Goal: Information Seeking & Learning: Learn about a topic

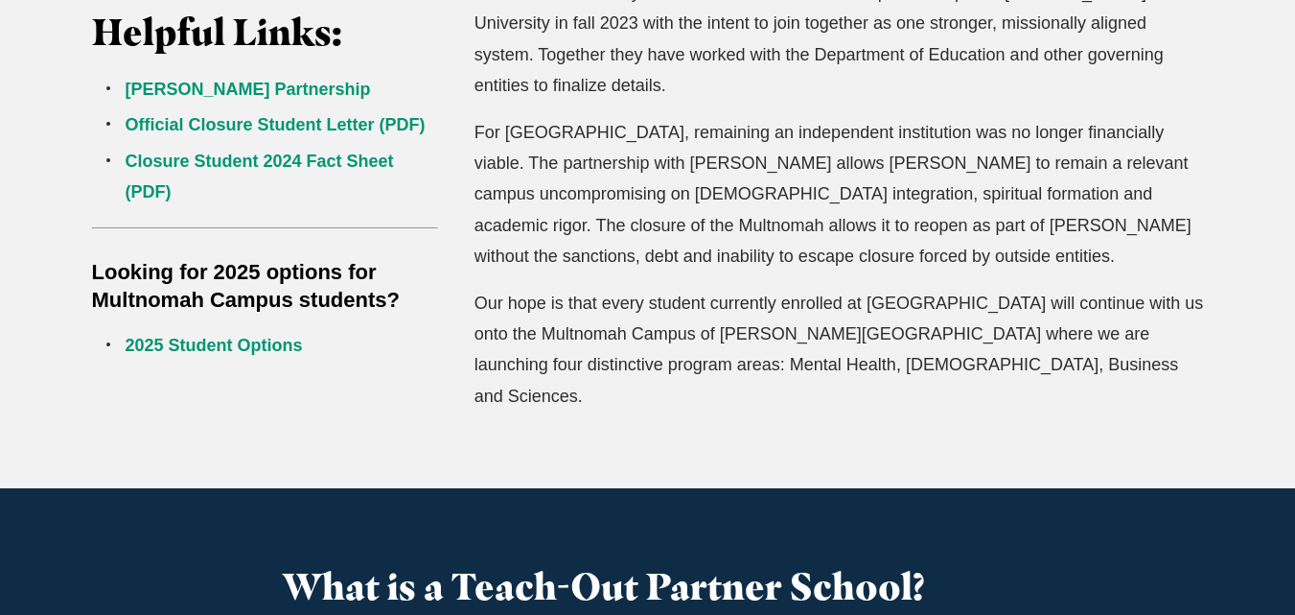
scroll to position [693, 0]
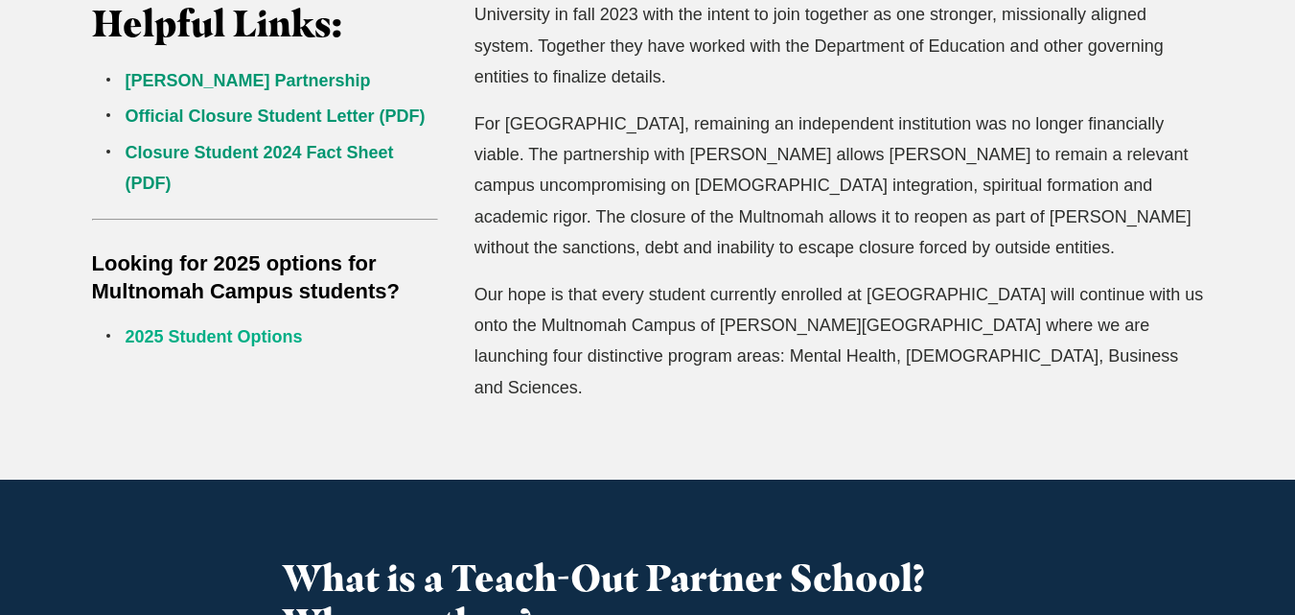
click at [185, 332] on link "2025 Student Options" at bounding box center [214, 336] width 177 height 19
click at [231, 340] on link "2025 Student Options" at bounding box center [214, 336] width 177 height 19
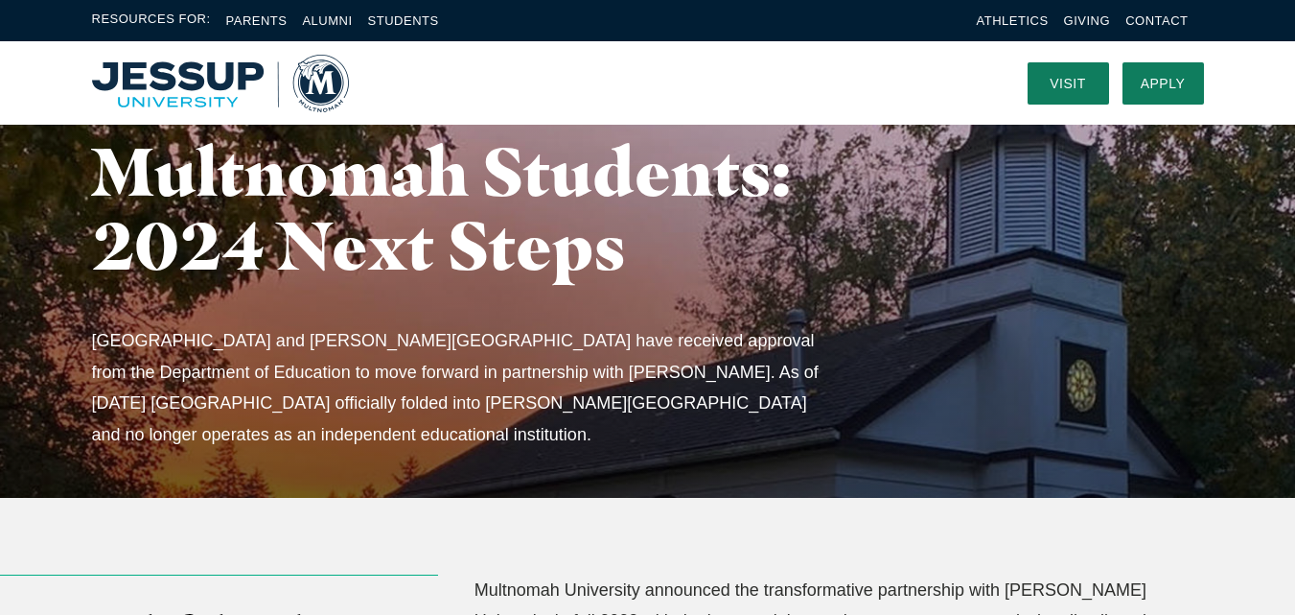
scroll to position [0, 0]
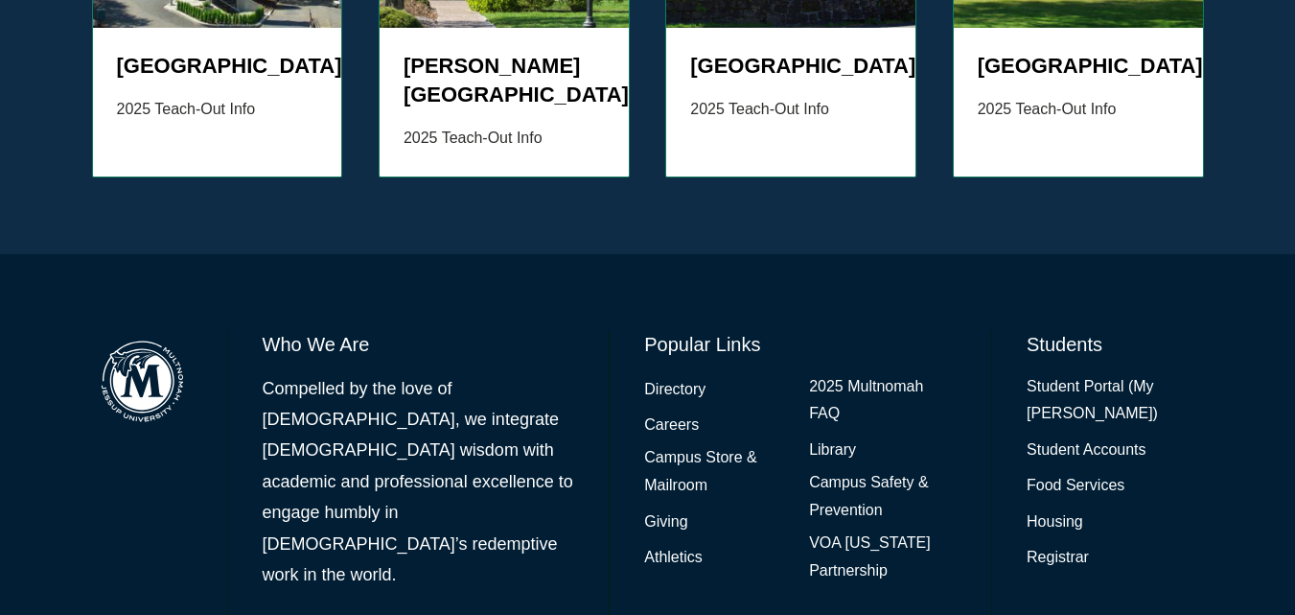
scroll to position [2395, 0]
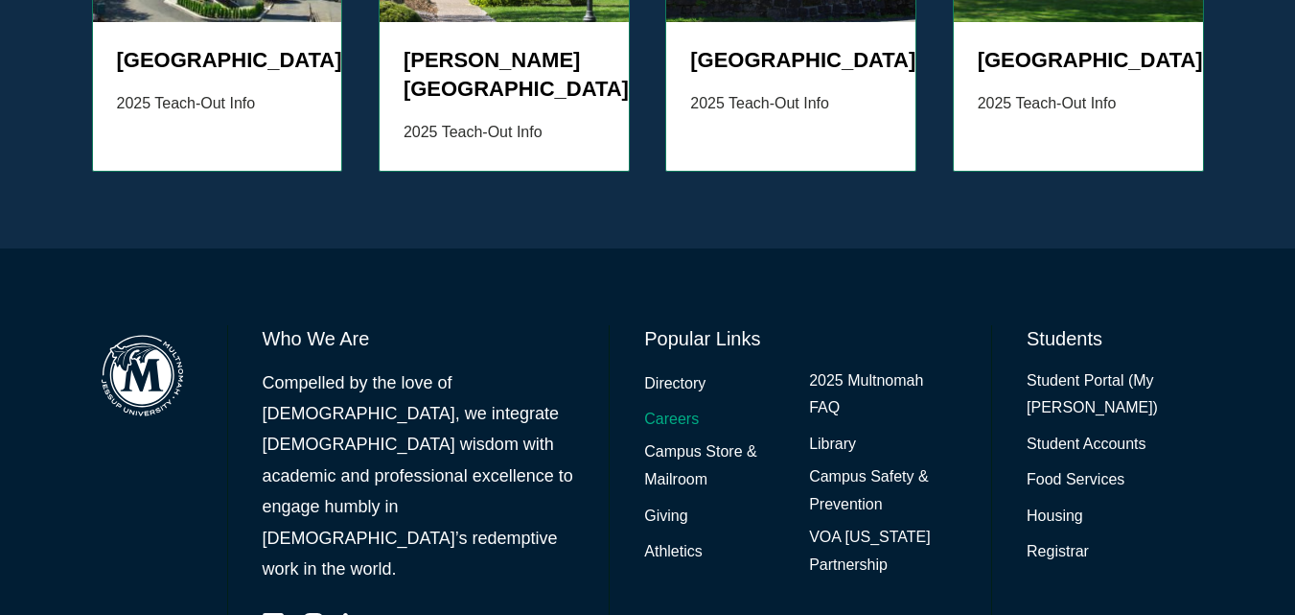
click at [671, 406] on link "Careers" at bounding box center [671, 420] width 55 height 28
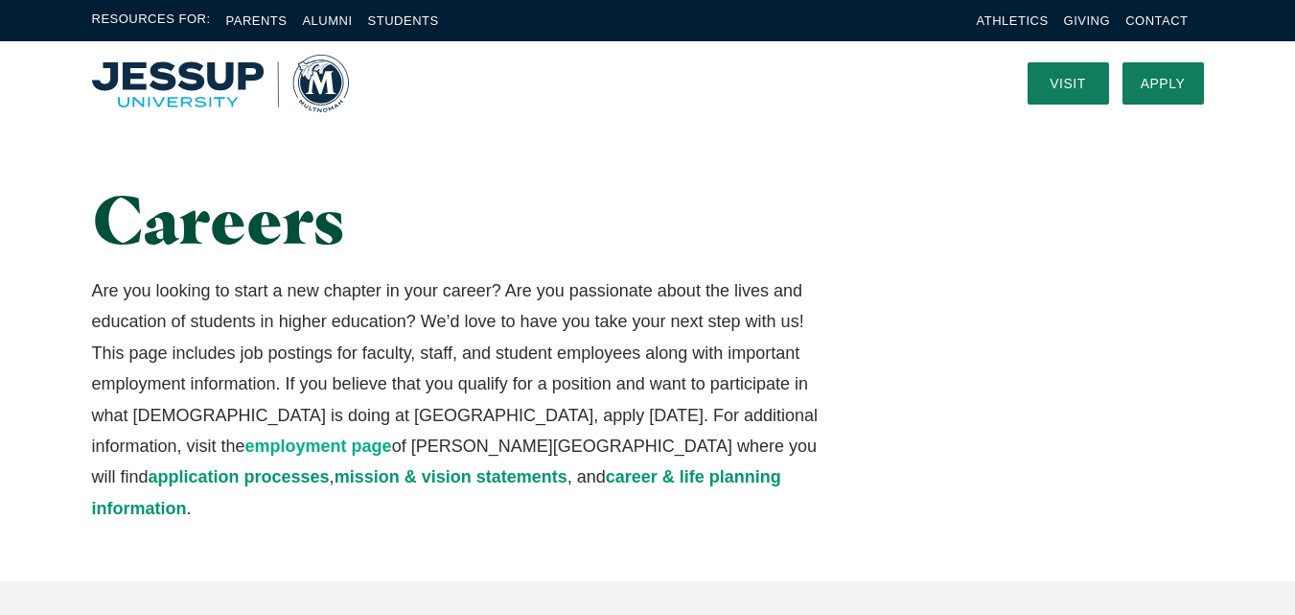
click at [392, 436] on link "employment page" at bounding box center [318, 445] width 147 height 19
